Goal: Task Accomplishment & Management: Manage account settings

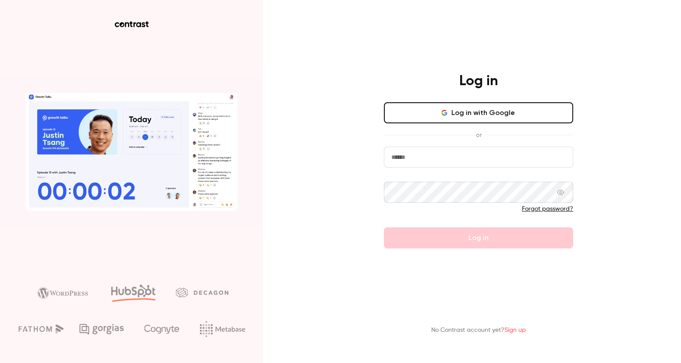
click at [476, 160] on input "email" at bounding box center [478, 156] width 189 height 21
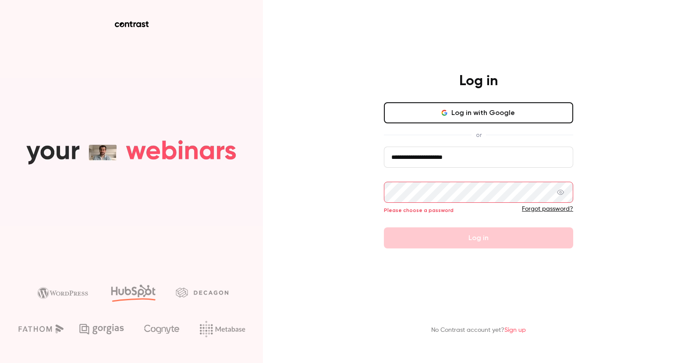
click at [481, 153] on input "**********" at bounding box center [478, 156] width 189 height 21
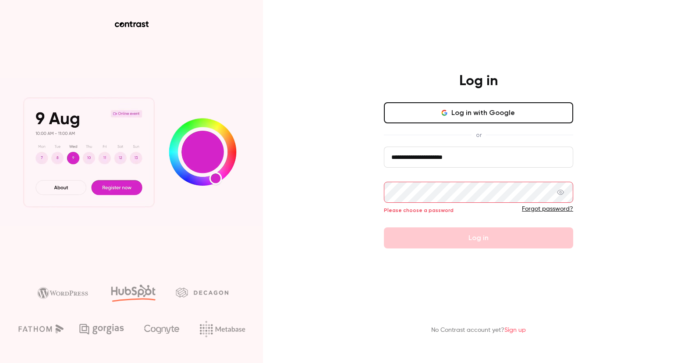
click at [503, 155] on input "**********" at bounding box center [478, 156] width 189 height 21
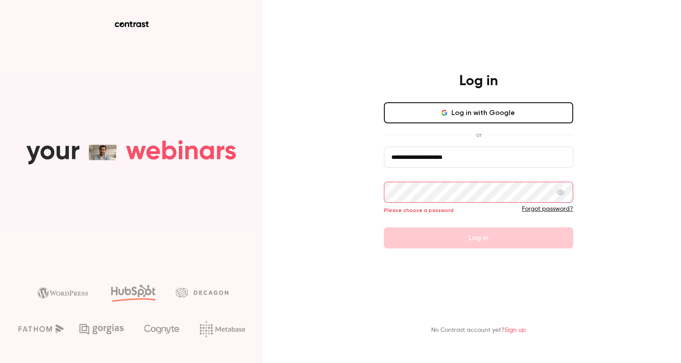
click at [503, 155] on input "**********" at bounding box center [478, 156] width 189 height 21
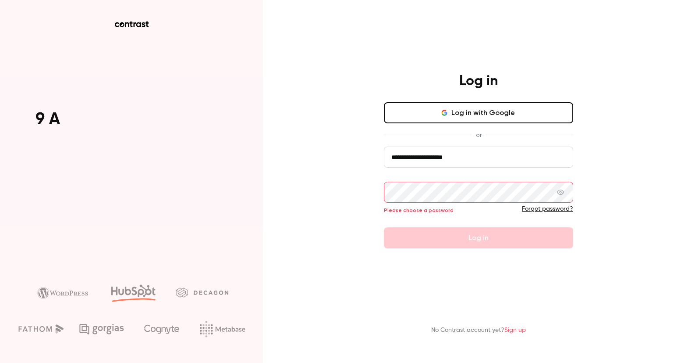
click at [503, 155] on input "**********" at bounding box center [478, 156] width 189 height 21
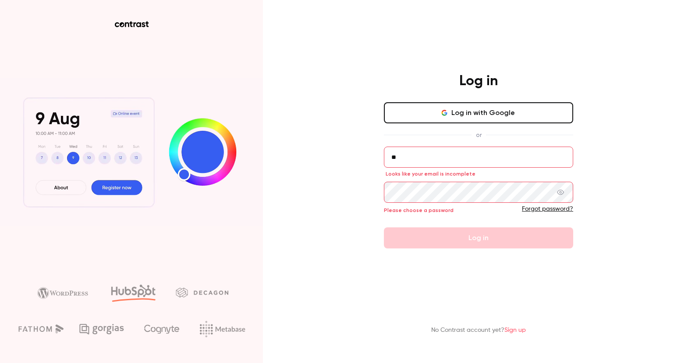
type input "**********"
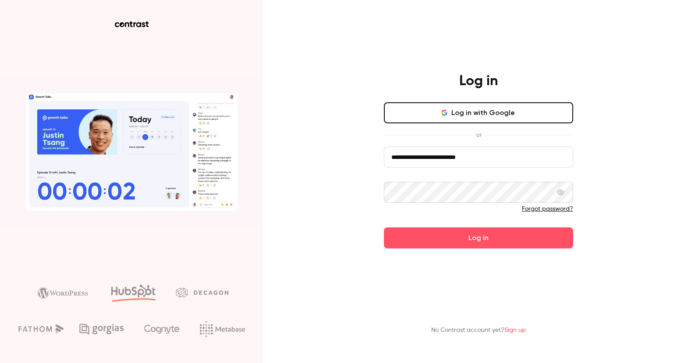
click at [384, 227] on button "Log in" at bounding box center [478, 237] width 189 height 21
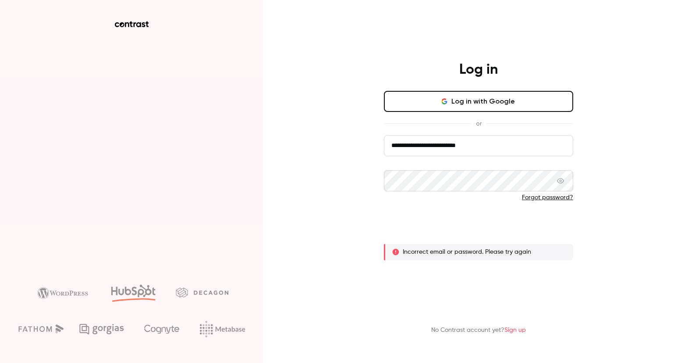
click at [454, 222] on button "Log in" at bounding box center [478, 226] width 189 height 21
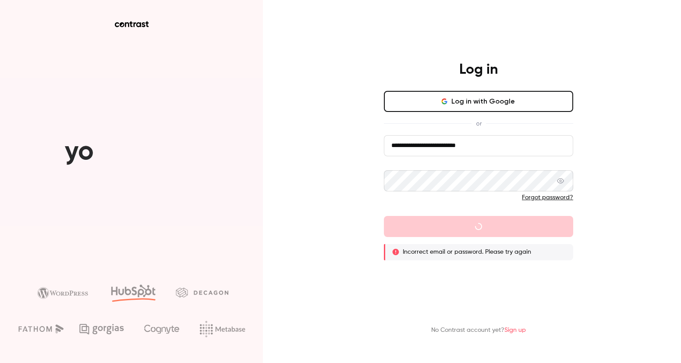
click at [471, 164] on form "**********" at bounding box center [478, 197] width 189 height 125
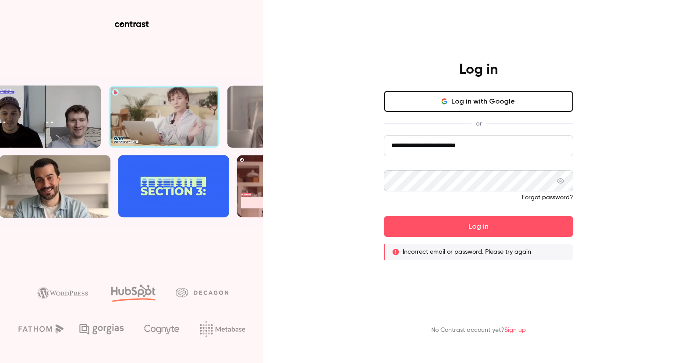
click at [487, 109] on button "Log in with Google" at bounding box center [478, 101] width 189 height 21
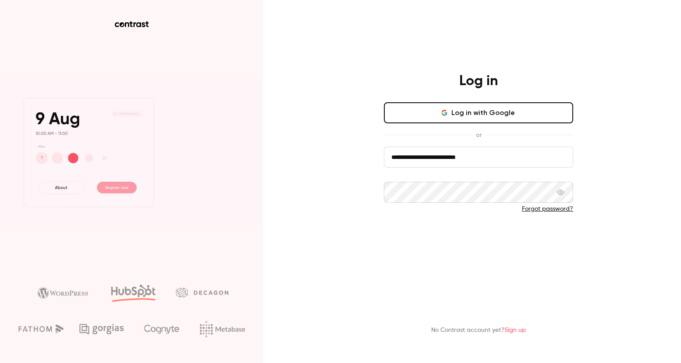
click at [466, 239] on button "Log in" at bounding box center [478, 237] width 189 height 21
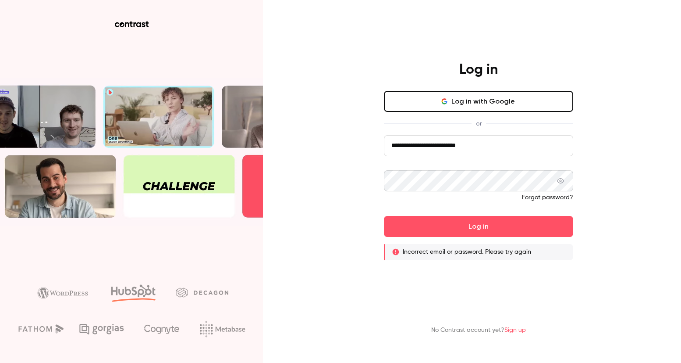
click at [475, 94] on button "Log in with Google" at bounding box center [478, 101] width 189 height 21
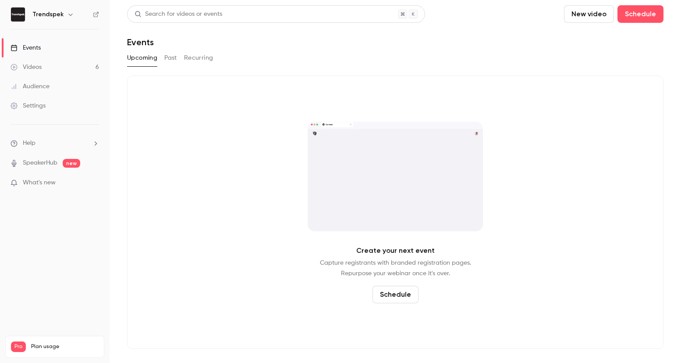
click at [34, 66] on div "Videos" at bounding box center [26, 67] width 31 height 9
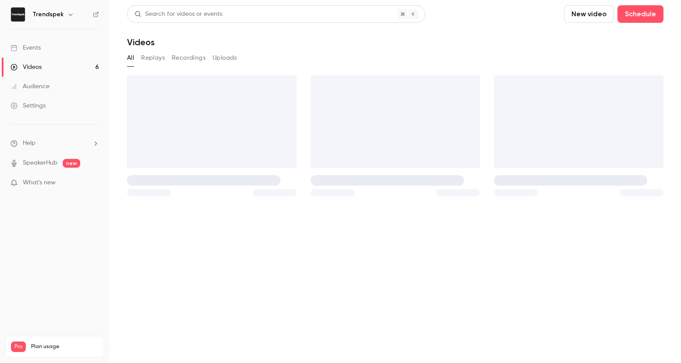
click at [37, 100] on link "Settings" at bounding box center [55, 105] width 110 height 19
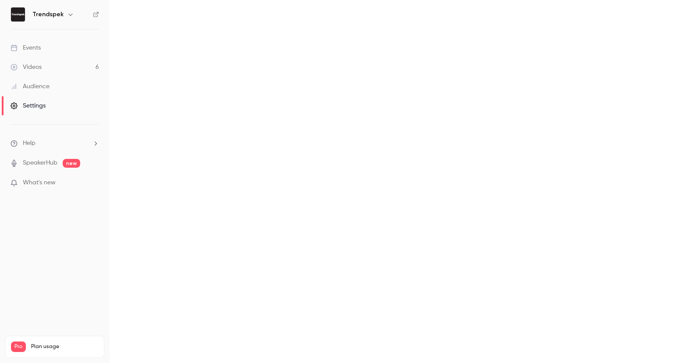
click at [37, 85] on div "Audience" at bounding box center [30, 86] width 39 height 9
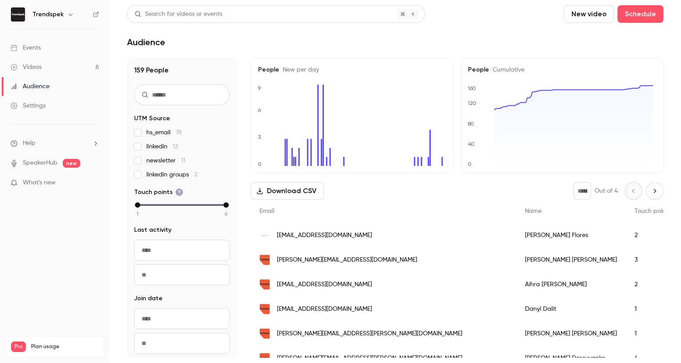
click at [49, 47] on link "Events" at bounding box center [55, 47] width 110 height 19
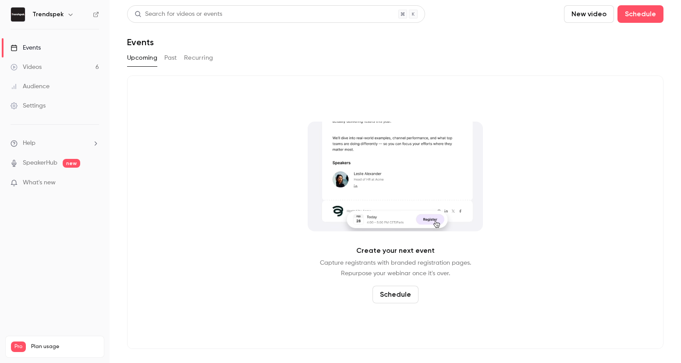
click at [587, 13] on button "New video" at bounding box center [589, 14] width 50 height 18
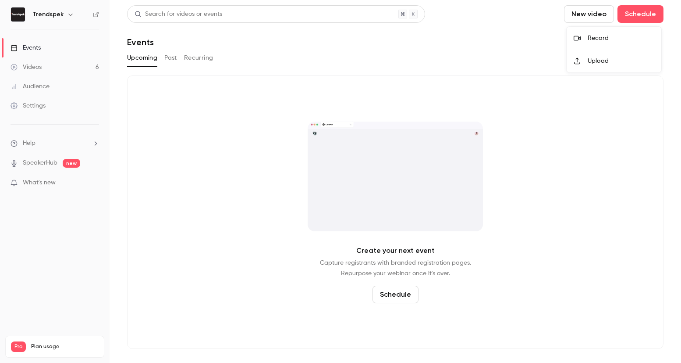
click at [68, 54] on div at bounding box center [340, 181] width 681 height 363
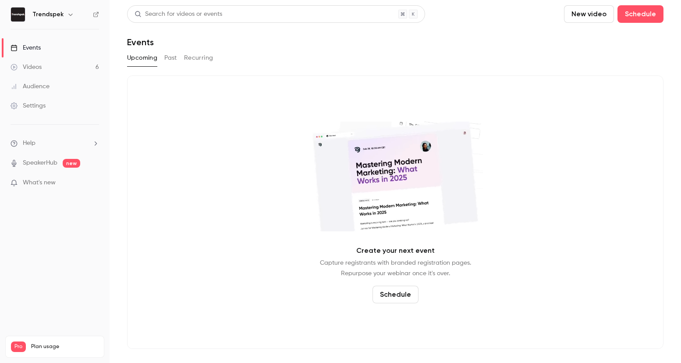
click at [43, 52] on link "Events" at bounding box center [55, 47] width 110 height 19
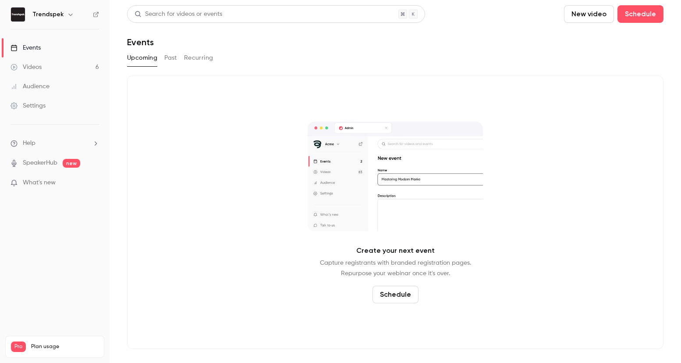
click at [180, 61] on div "Upcoming Past Recurring" at bounding box center [395, 58] width 537 height 14
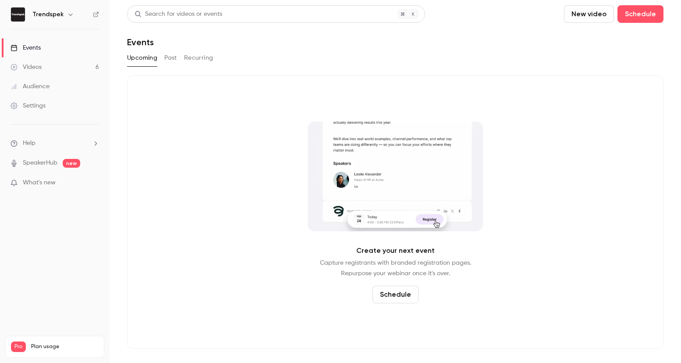
click at [167, 54] on button "Past" at bounding box center [170, 58] width 13 height 14
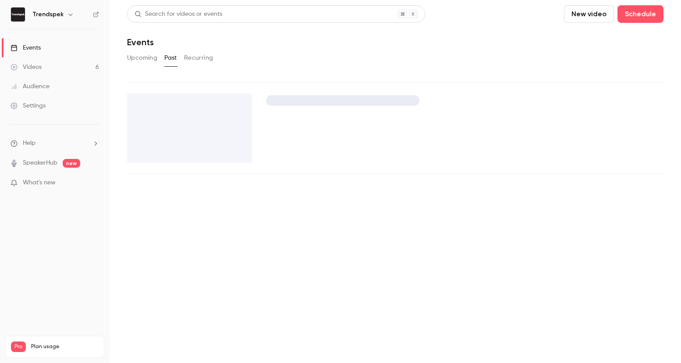
click at [147, 59] on button "Upcoming" at bounding box center [142, 58] width 30 height 14
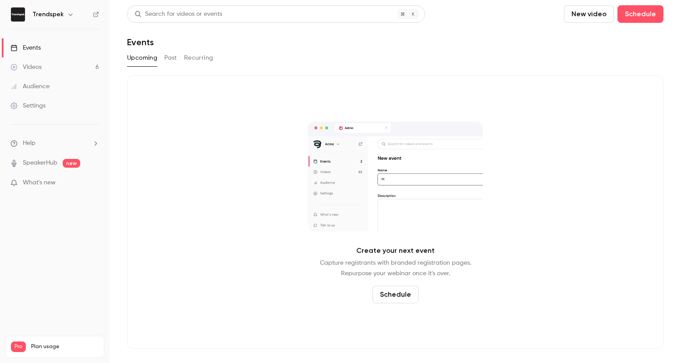
click at [556, 6] on div "Search for videos or events New video Schedule" at bounding box center [395, 14] width 537 height 18
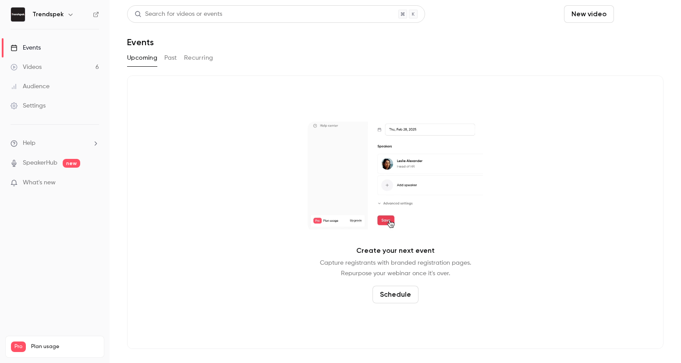
click at [649, 12] on button "Schedule" at bounding box center [641, 14] width 46 height 18
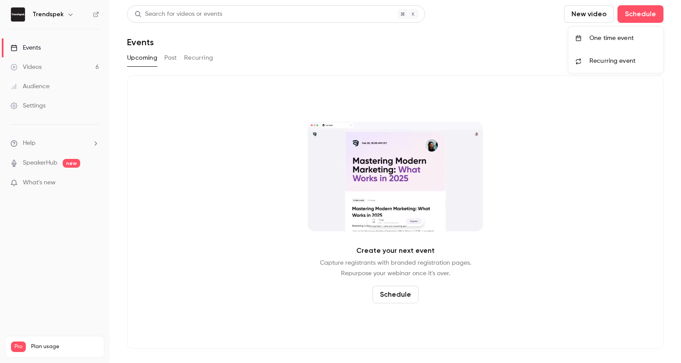
click at [51, 116] on div at bounding box center [340, 181] width 681 height 363
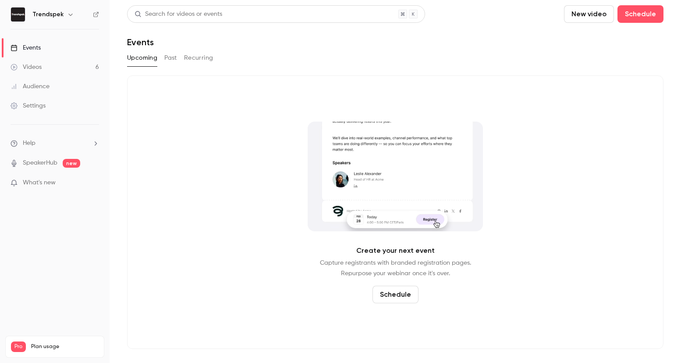
click at [40, 112] on link "Settings" at bounding box center [55, 105] width 110 height 19
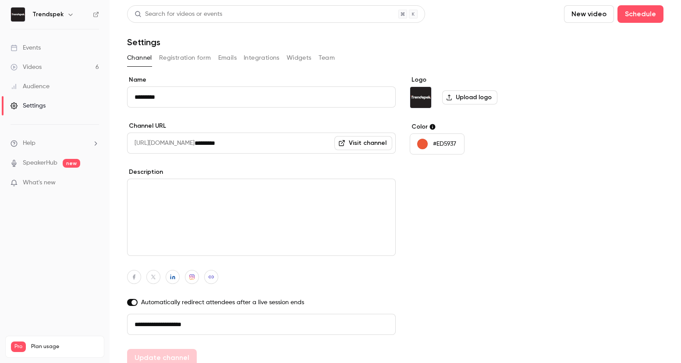
click at [245, 59] on button "Integrations" at bounding box center [262, 58] width 36 height 14
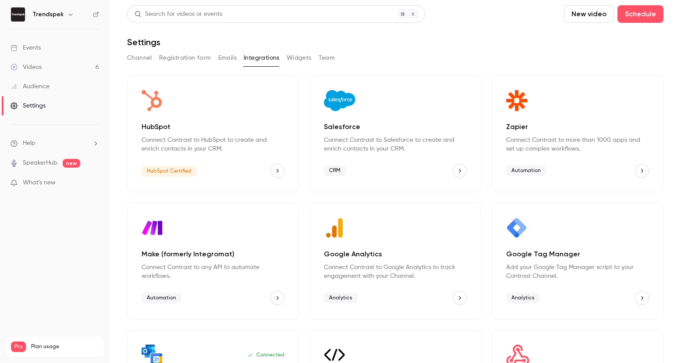
click at [299, 54] on button "Widgets" at bounding box center [299, 58] width 25 height 14
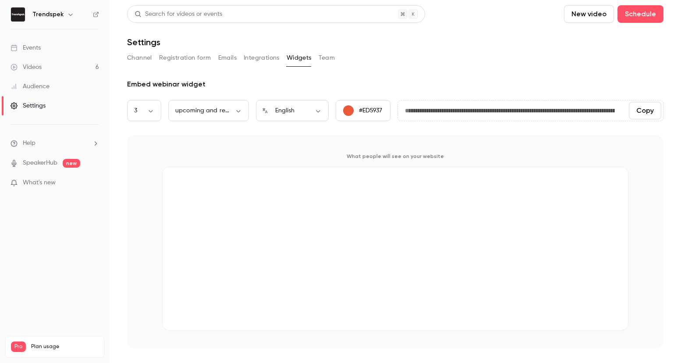
click at [328, 57] on button "Team" at bounding box center [327, 58] width 17 height 14
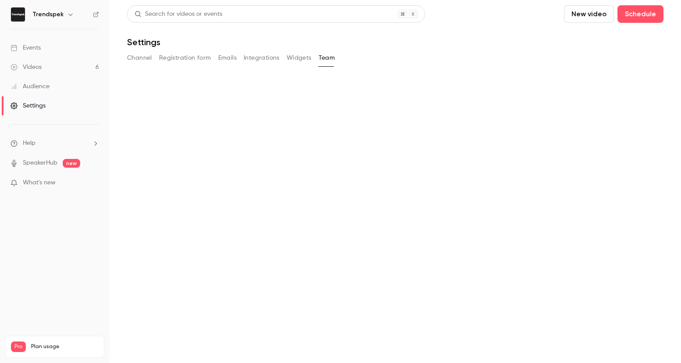
click at [299, 58] on button "Widgets" at bounding box center [299, 58] width 25 height 14
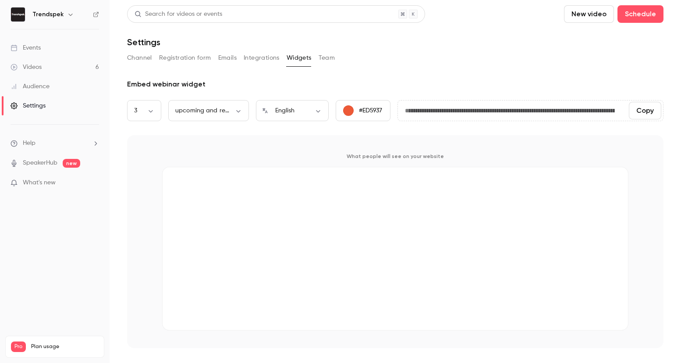
click at [255, 57] on button "Integrations" at bounding box center [262, 58] width 36 height 14
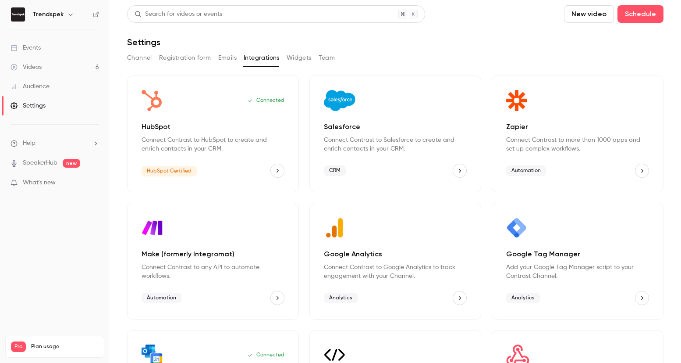
click at [189, 59] on button "Registration form" at bounding box center [185, 58] width 52 height 14
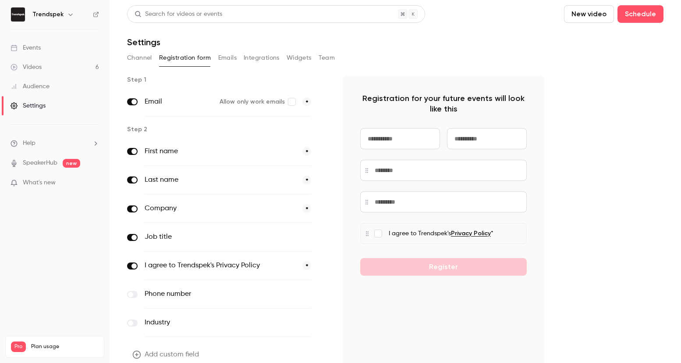
click at [228, 61] on button "Emails" at bounding box center [227, 58] width 18 height 14
